Goal: Navigation & Orientation: Find specific page/section

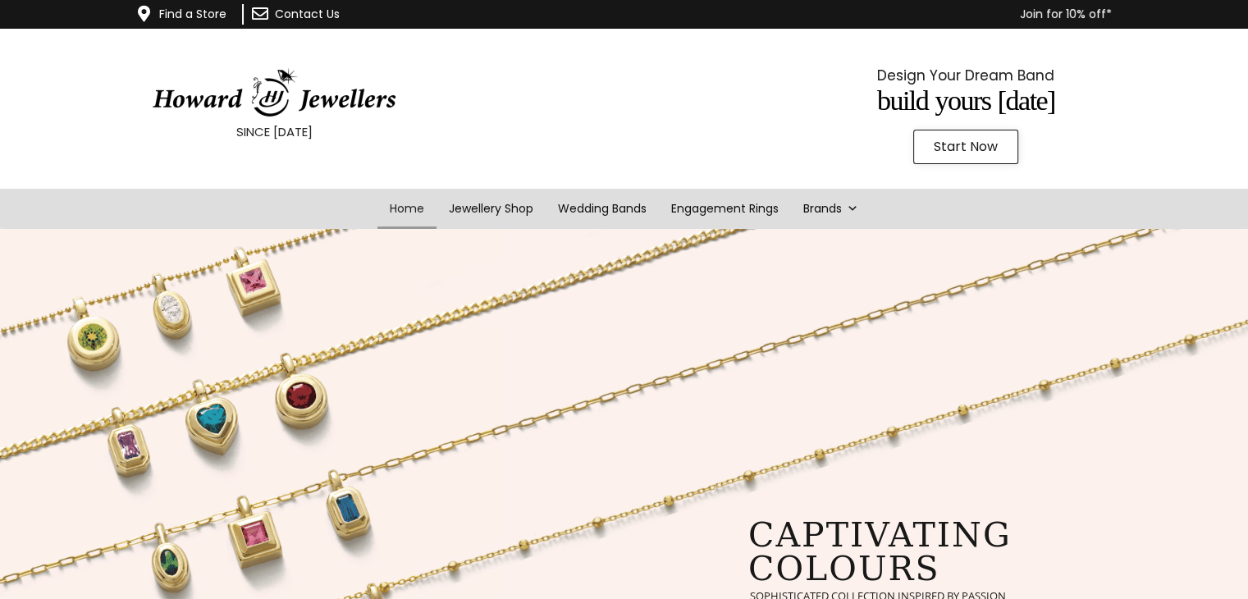
click at [976, 150] on span "Start Now" at bounding box center [966, 146] width 64 height 13
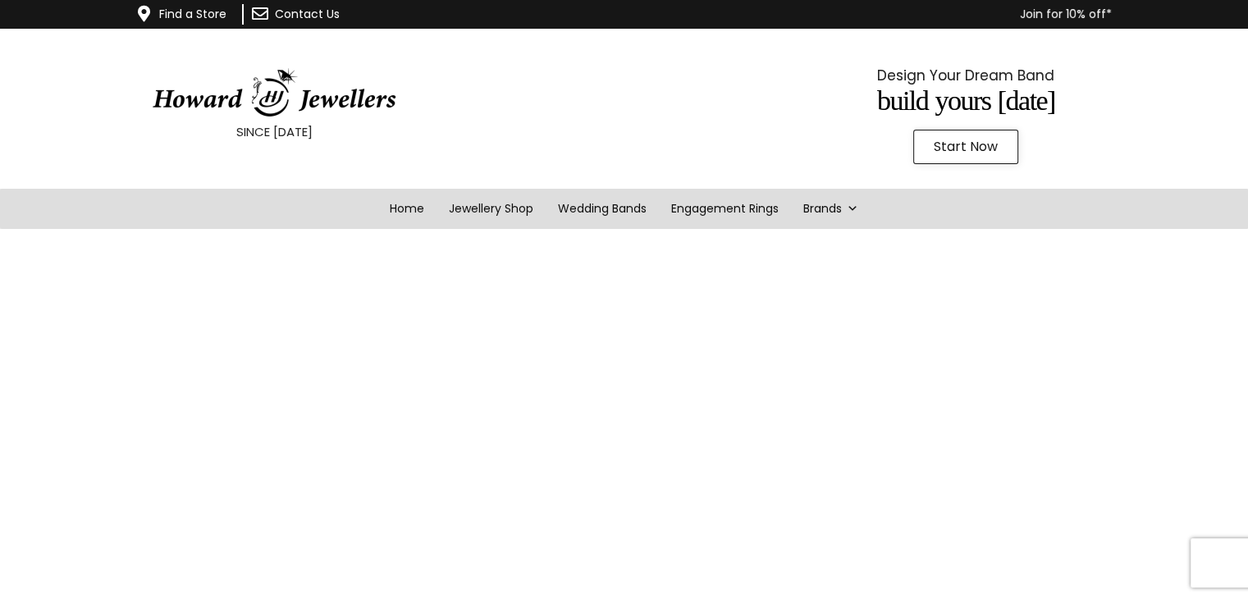
click at [197, 14] on link "Find a Store" at bounding box center [192, 14] width 67 height 16
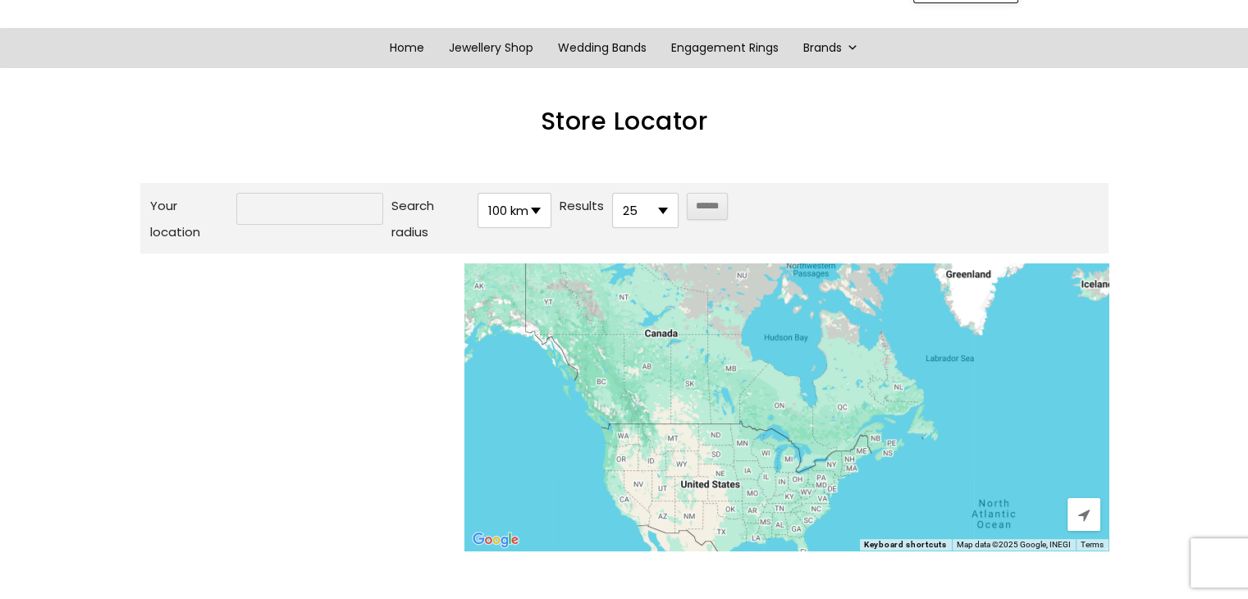
scroll to position [164, 0]
